Goal: Task Accomplishment & Management: Manage account settings

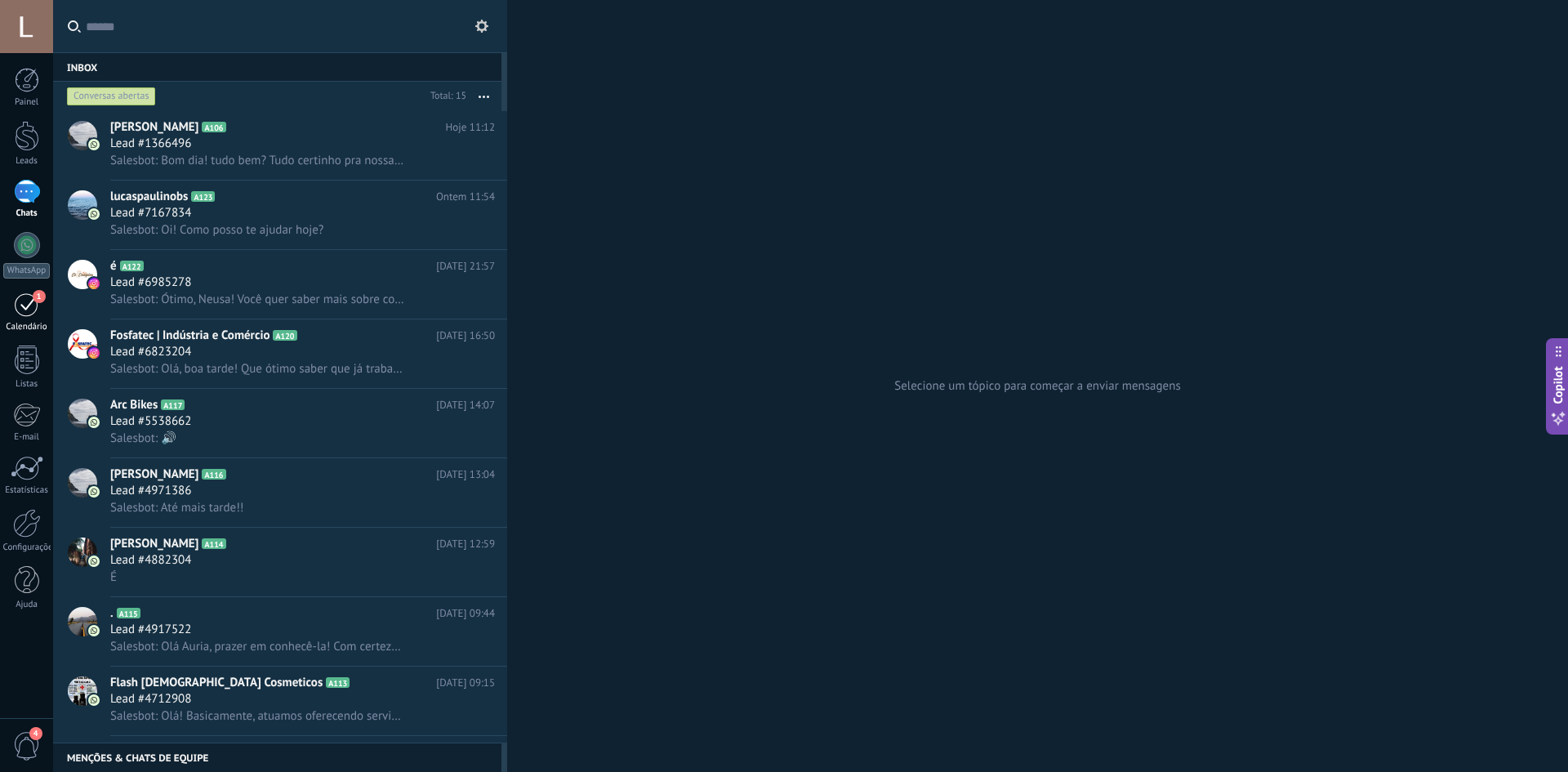
click at [17, 315] on div "1" at bounding box center [27, 304] width 27 height 26
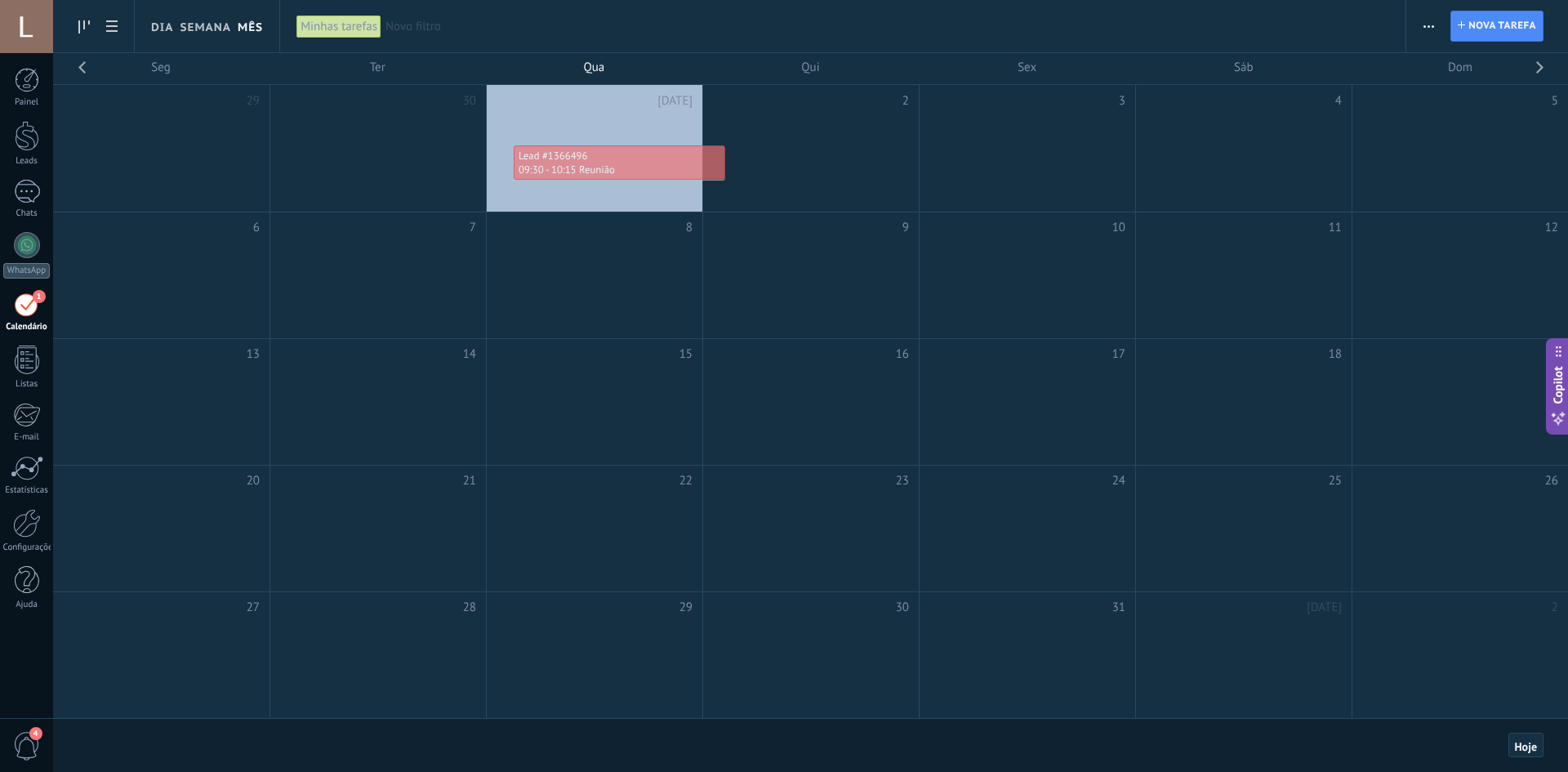
drag, startPoint x: 523, startPoint y: 124, endPoint x: 549, endPoint y: 158, distance: 42.8
click at [549, 158] on div "Seg Ter Qua Qui Sex Sáb Dom 29 30 1 [DATE] 10/1 2025 [DATE] 2025 2 3 4 5 Lead #…" at bounding box center [811, 386] width 1517 height 667
